Goal: Task Accomplishment & Management: Manage account settings

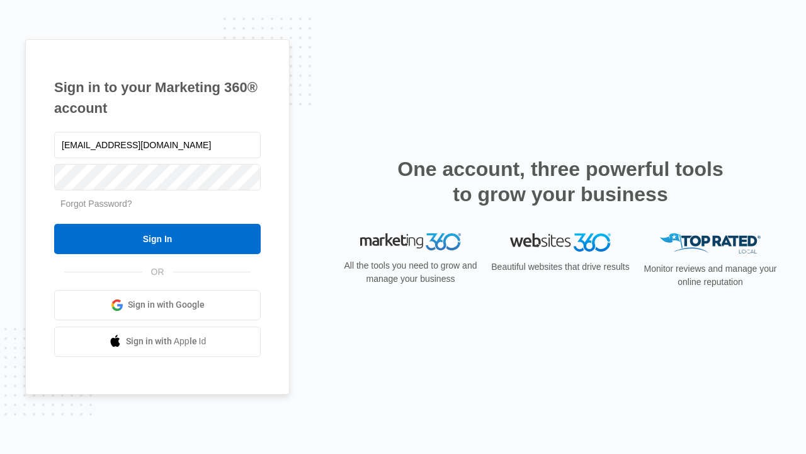
type input "dankie614@gmail.com"
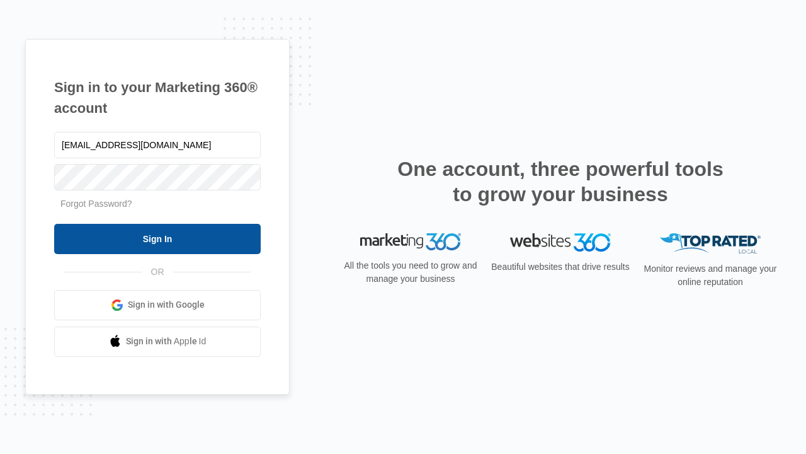
click at [157, 238] on input "Sign In" at bounding box center [157, 239] width 207 height 30
